Goal: Information Seeking & Learning: Compare options

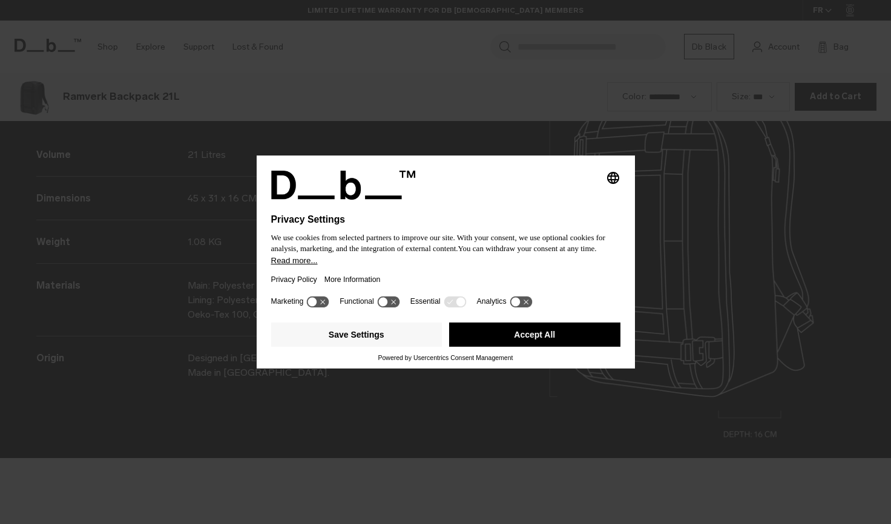
scroll to position [1572, 0]
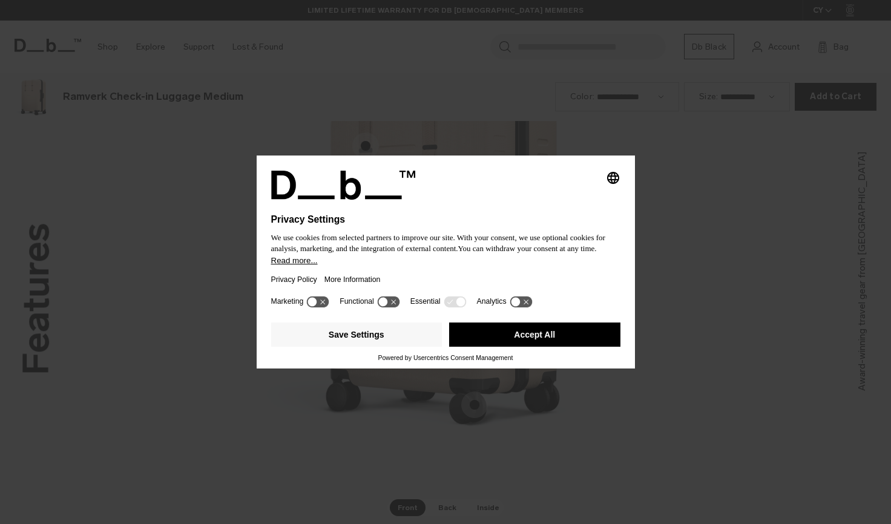
scroll to position [1572, 0]
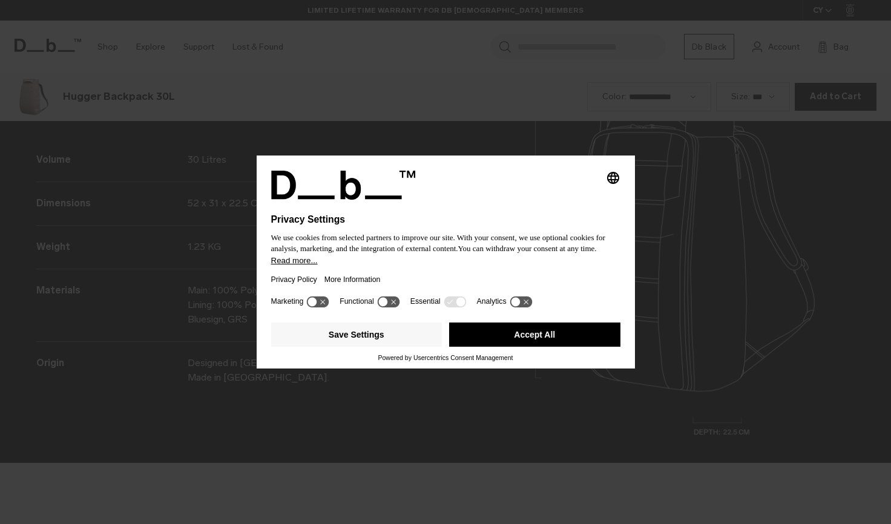
scroll to position [1572, 0]
